Goal: Complete application form

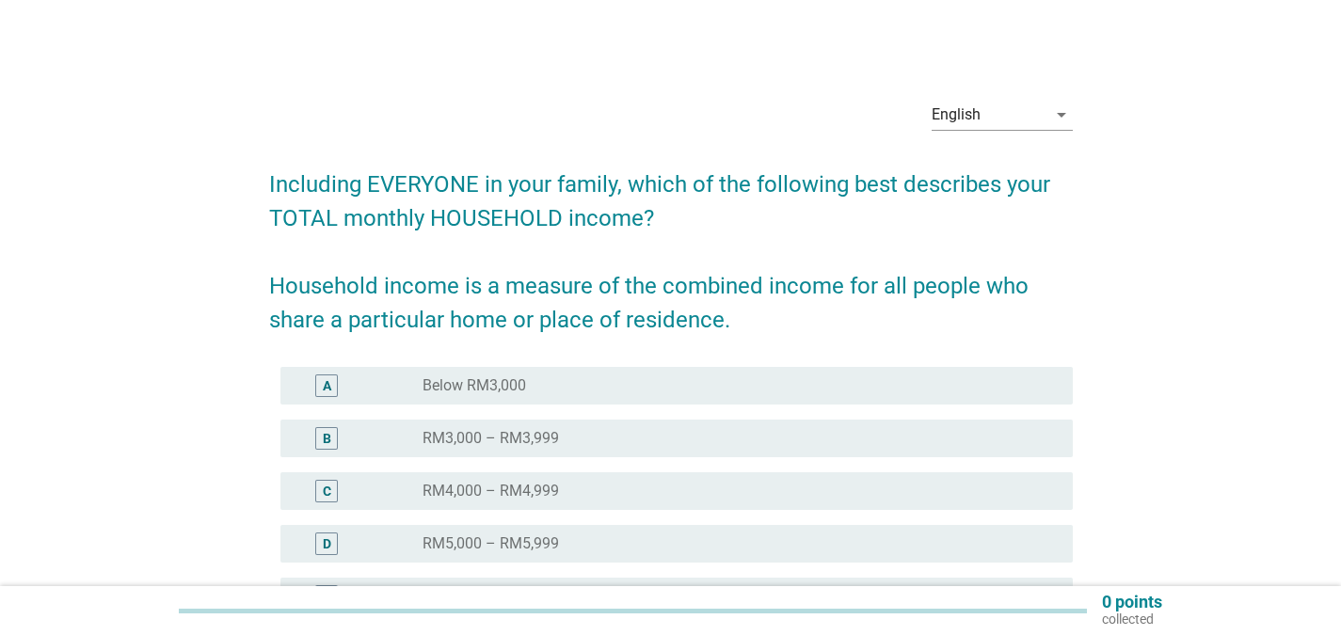
click at [596, 488] on div "radio_button_unchecked RM4,000 – RM4,999" at bounding box center [732, 491] width 620 height 19
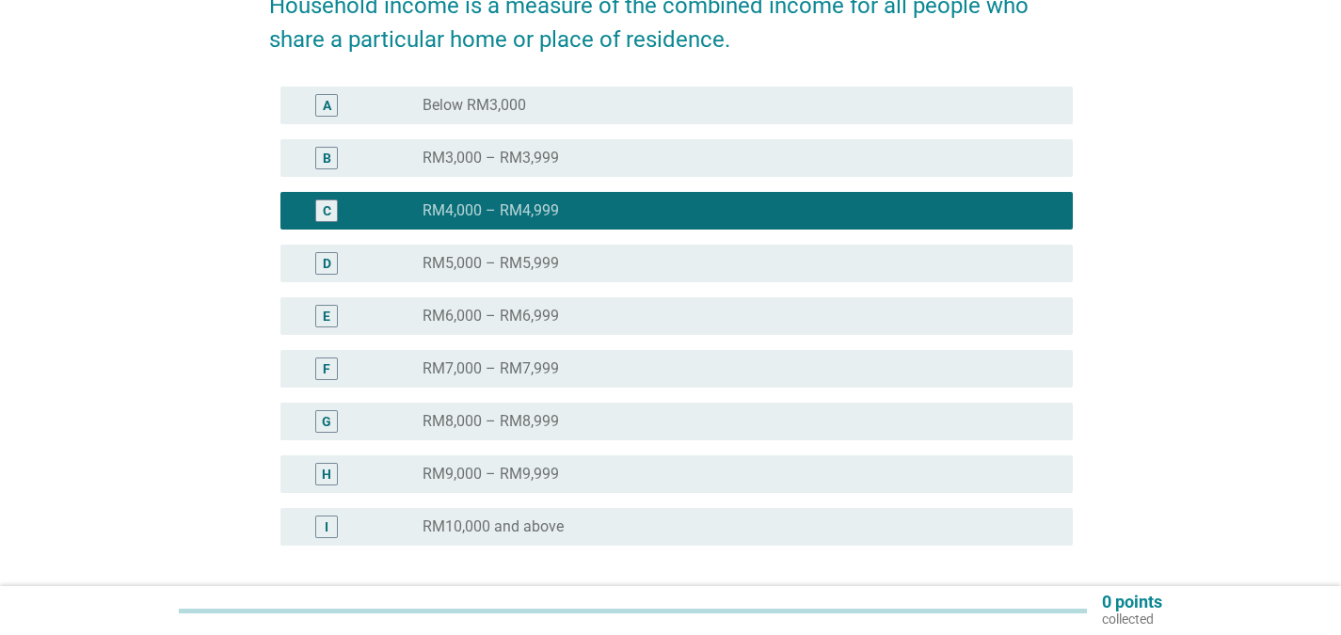
click at [616, 106] on div "radio_button_unchecked Below RM3,000" at bounding box center [732, 105] width 620 height 19
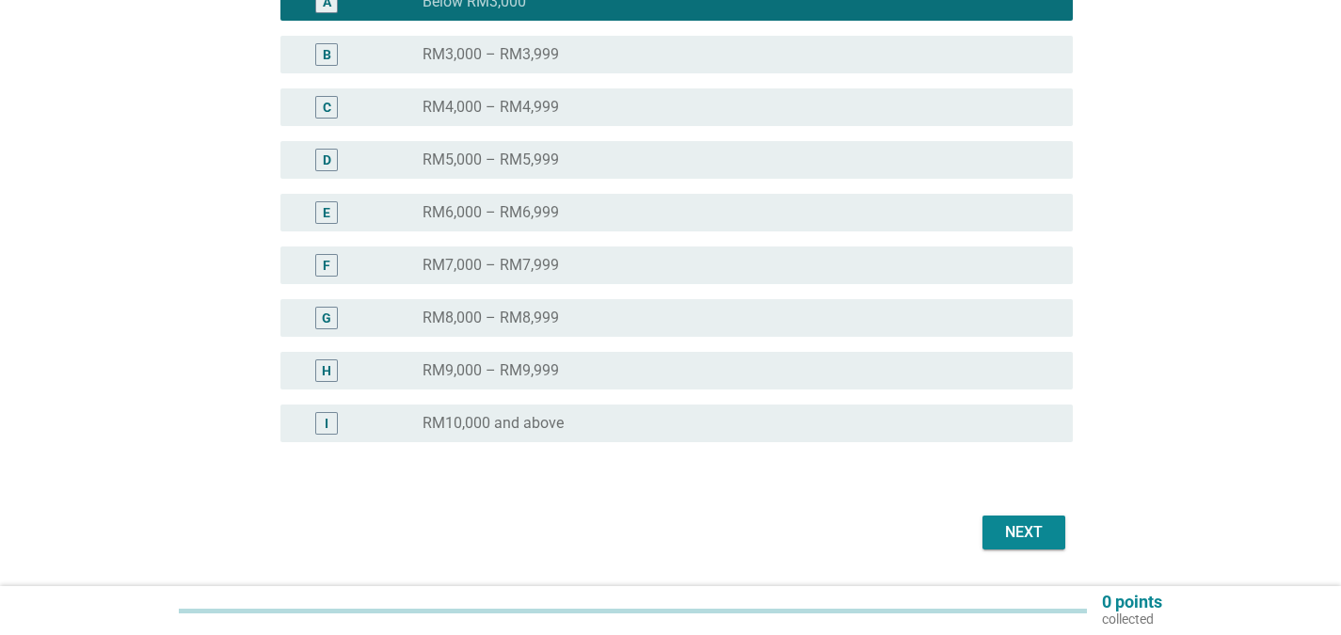
scroll to position [437, 0]
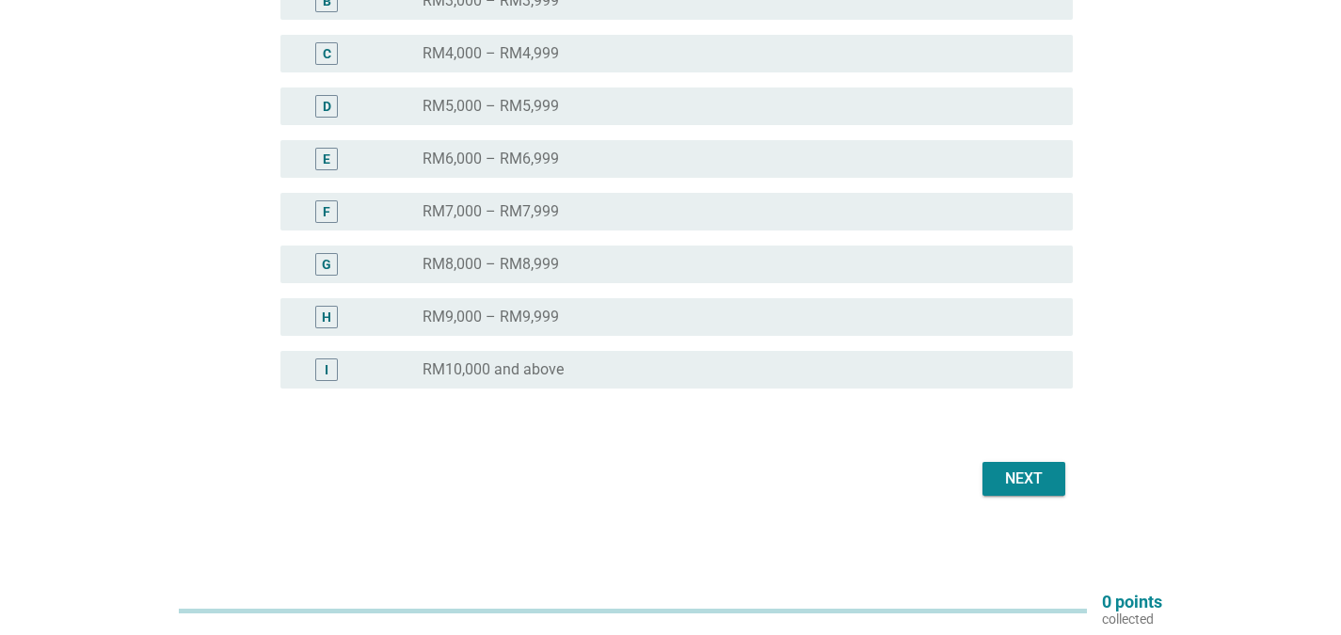
click at [1039, 479] on div "Next" at bounding box center [1023, 479] width 53 height 23
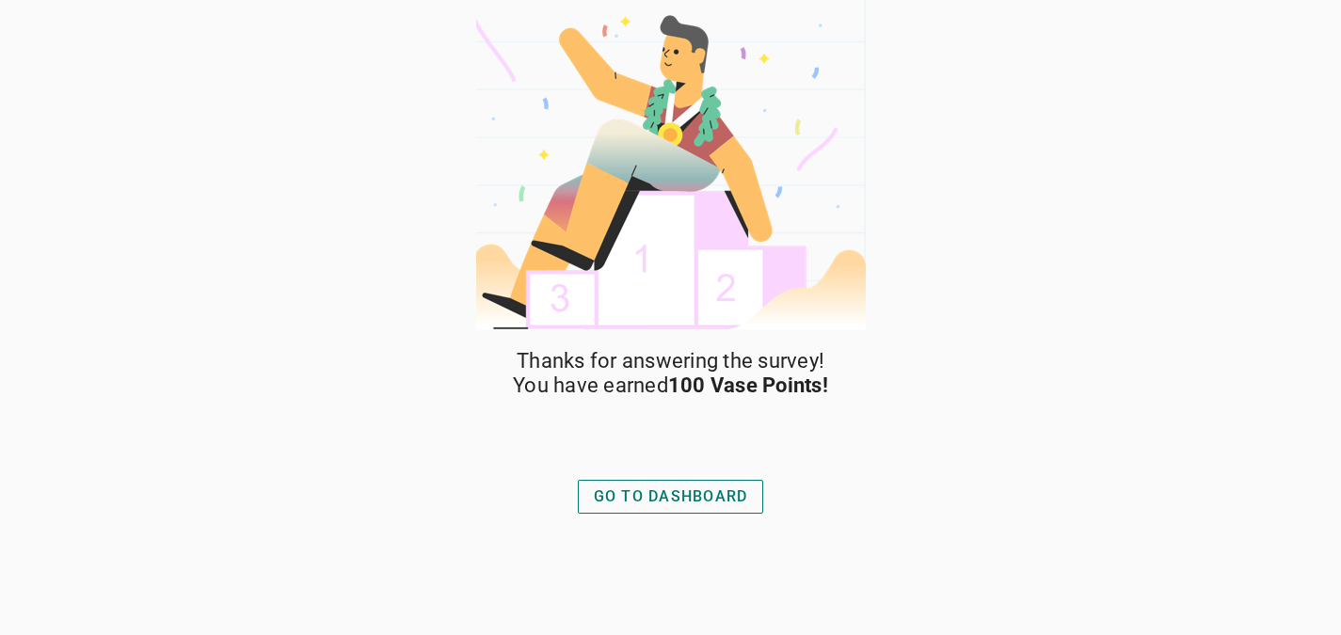
click at [683, 499] on div "GO TO DASHBOARD" at bounding box center [671, 496] width 154 height 23
click at [712, 509] on button "GO TO DASHBOARD" at bounding box center [671, 497] width 186 height 34
